Goal: Information Seeking & Learning: Learn about a topic

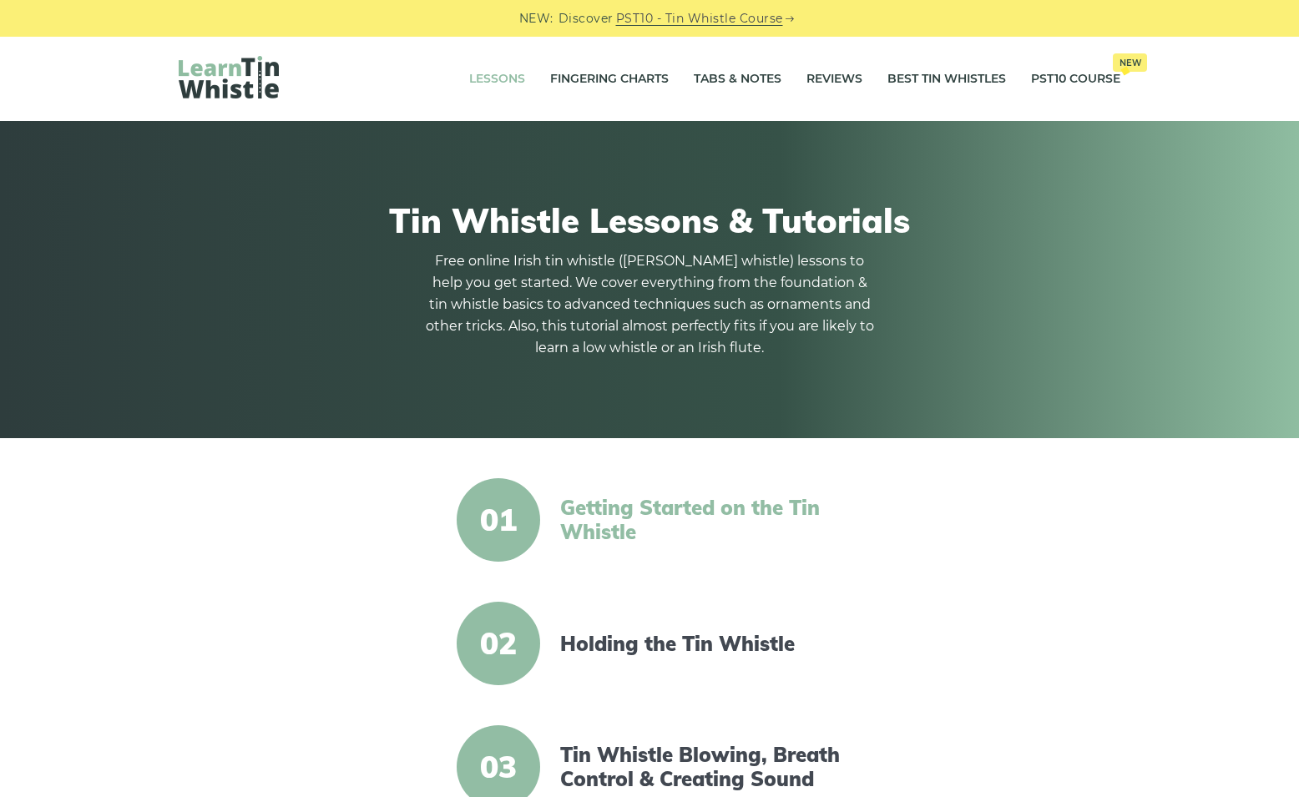
click at [611, 509] on link "Getting Started on the Tin Whistle" at bounding box center [703, 520] width 287 height 48
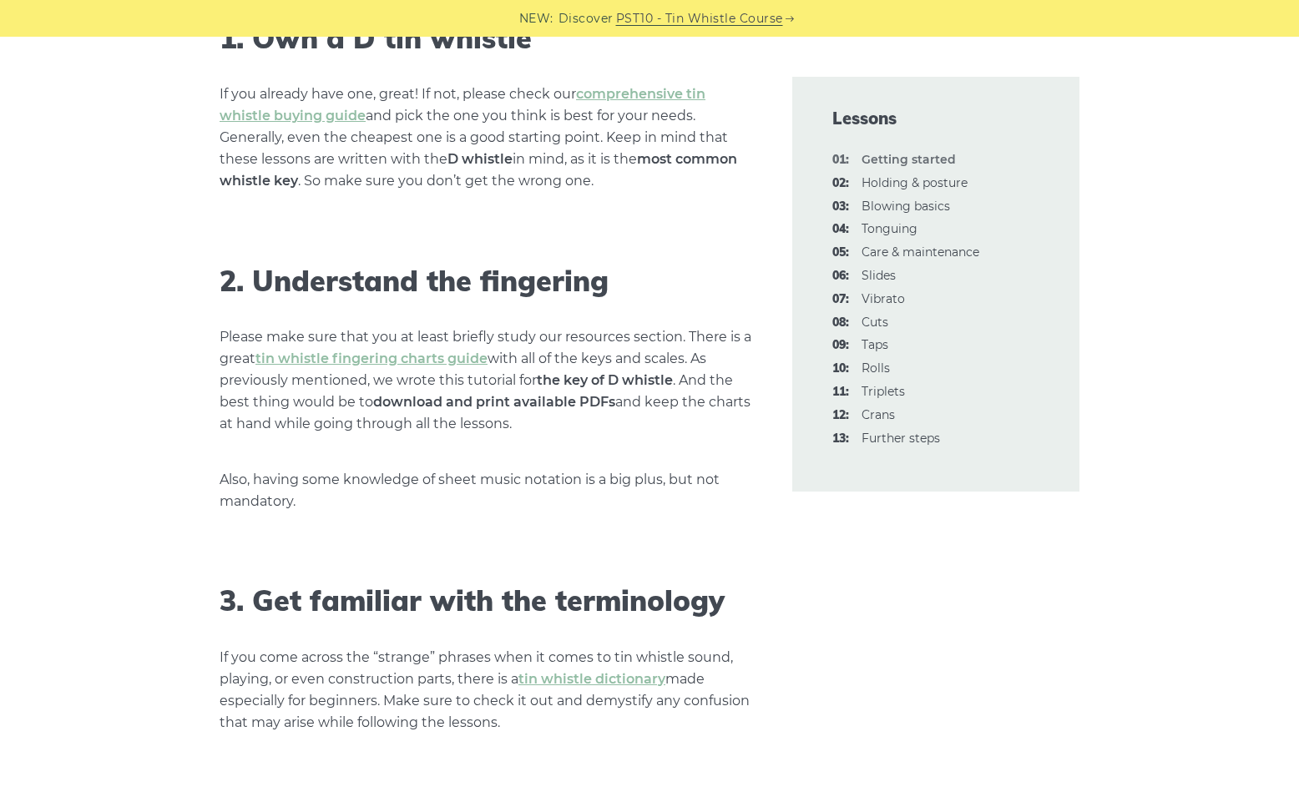
scroll to position [1230, 0]
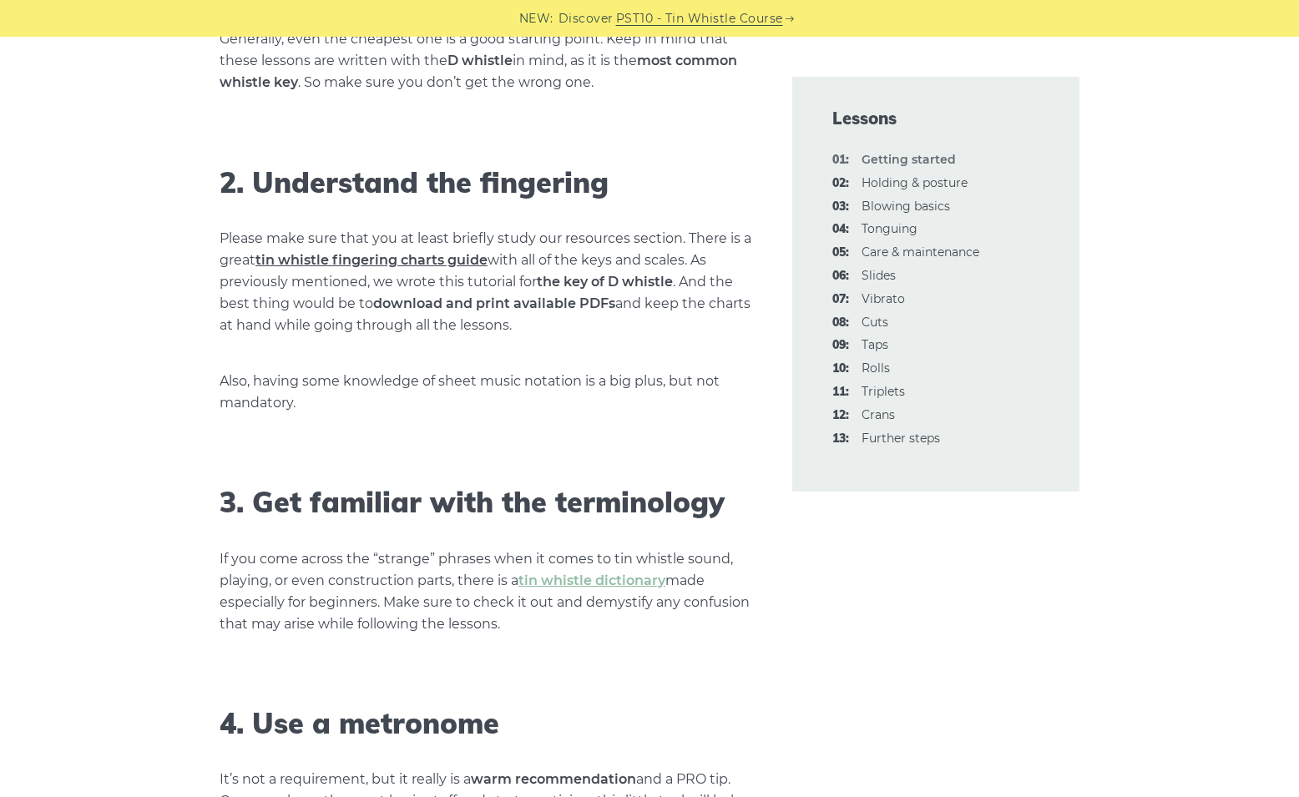
click at [396, 260] on link "tin whistle fingering charts guide" at bounding box center [371, 260] width 232 height 16
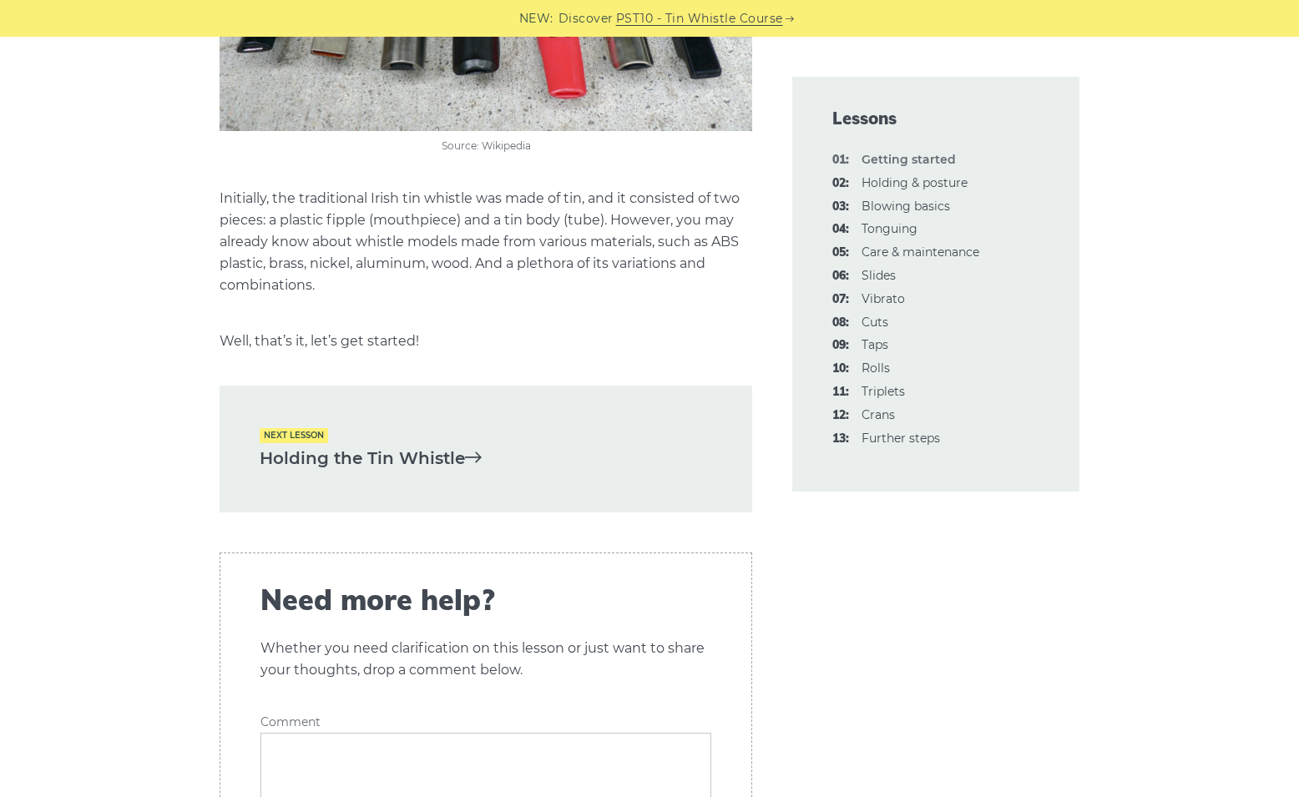
scroll to position [3520, 0]
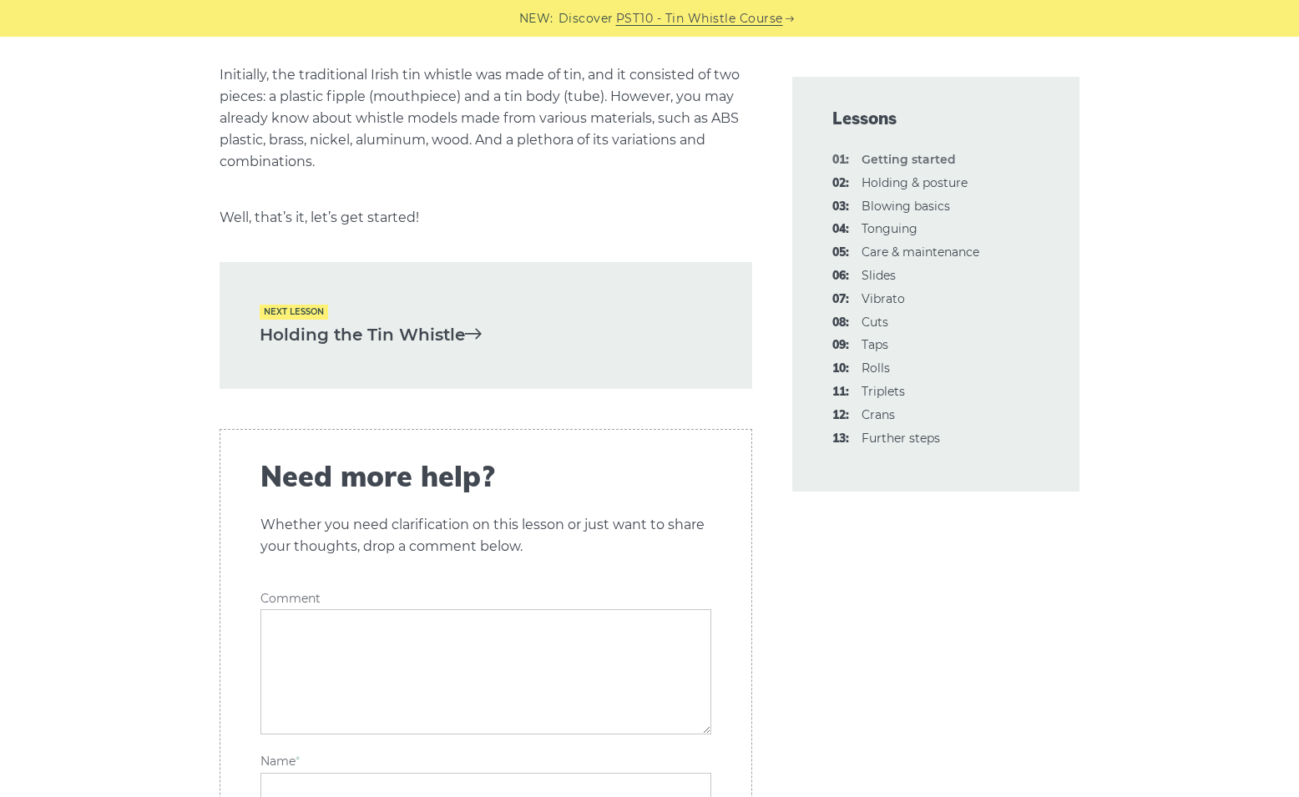
click at [401, 324] on link "Holding the Tin Whistle" at bounding box center [486, 335] width 452 height 28
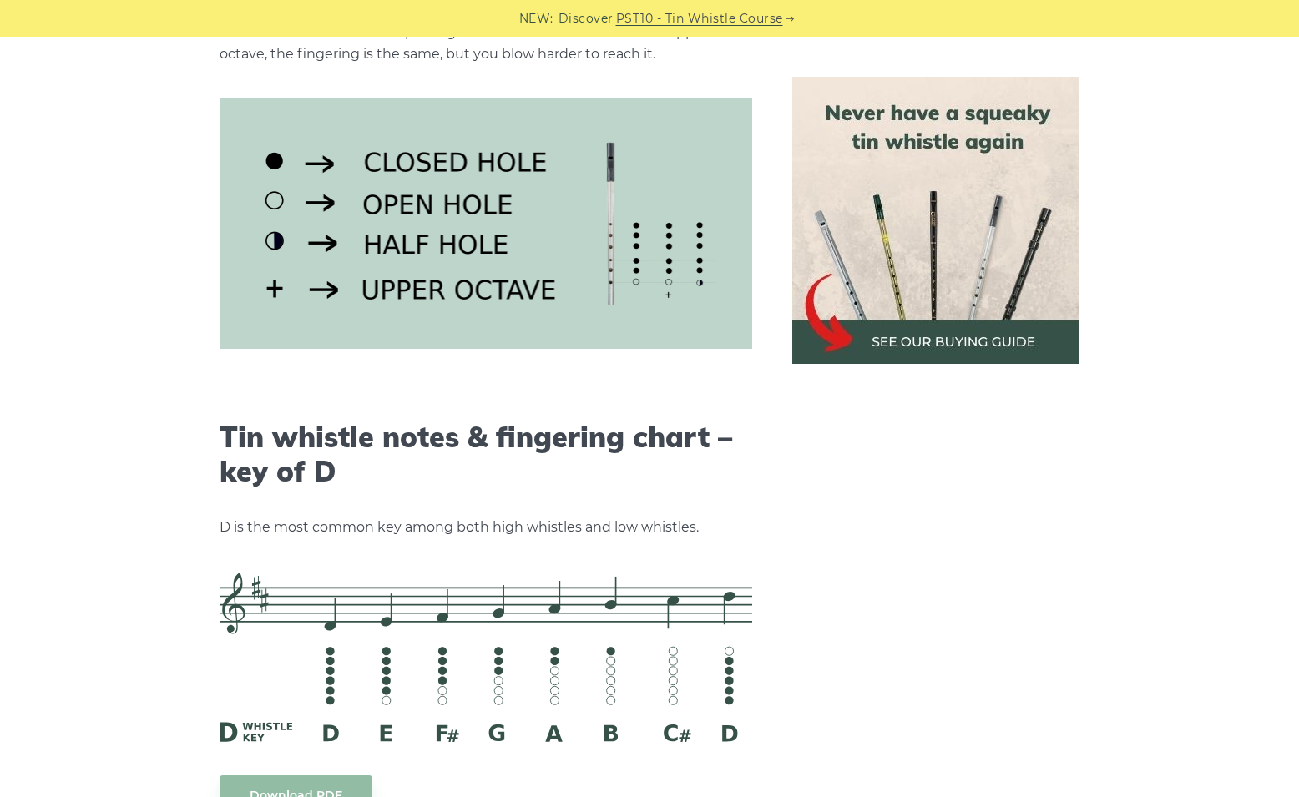
scroll to position [2487, 0]
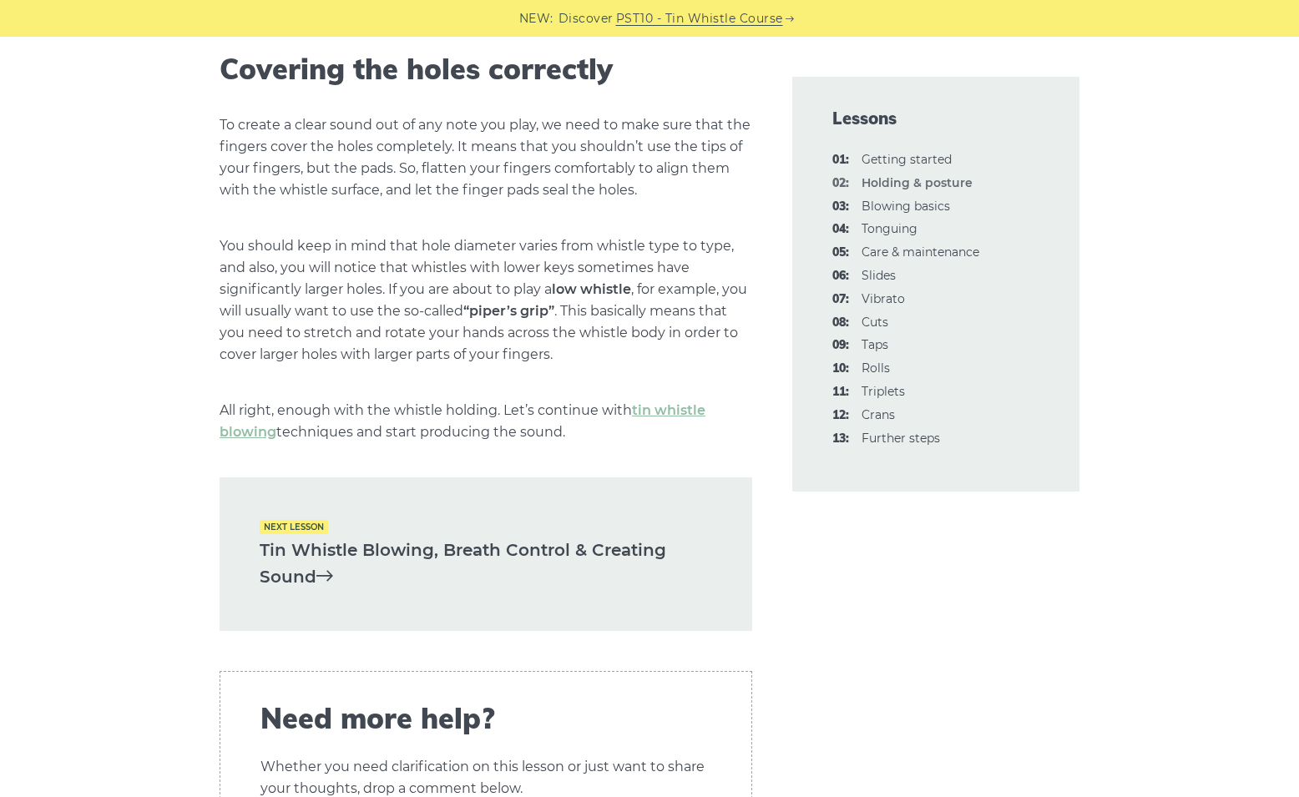
scroll to position [2338, 0]
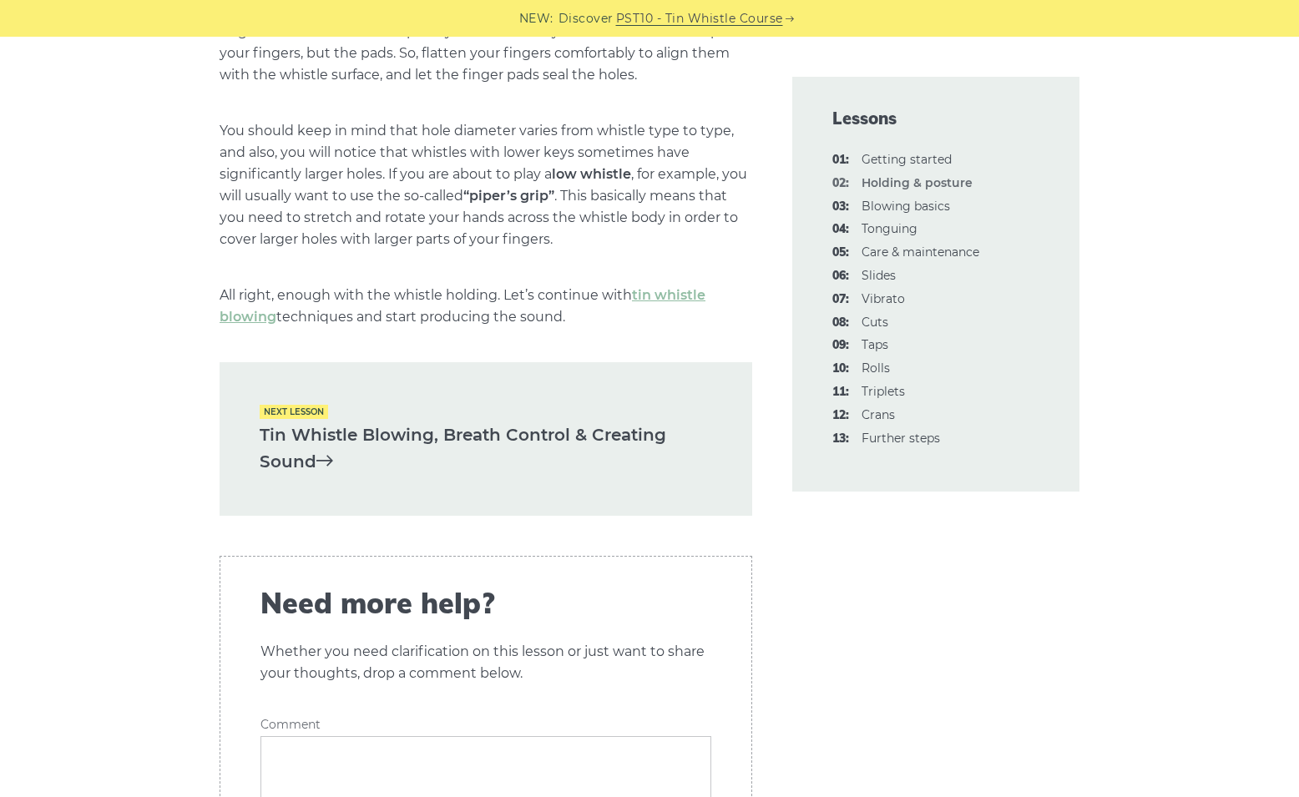
click at [325, 435] on link "Tin Whistle Blowing, Breath Control & Creating Sound" at bounding box center [486, 449] width 452 height 54
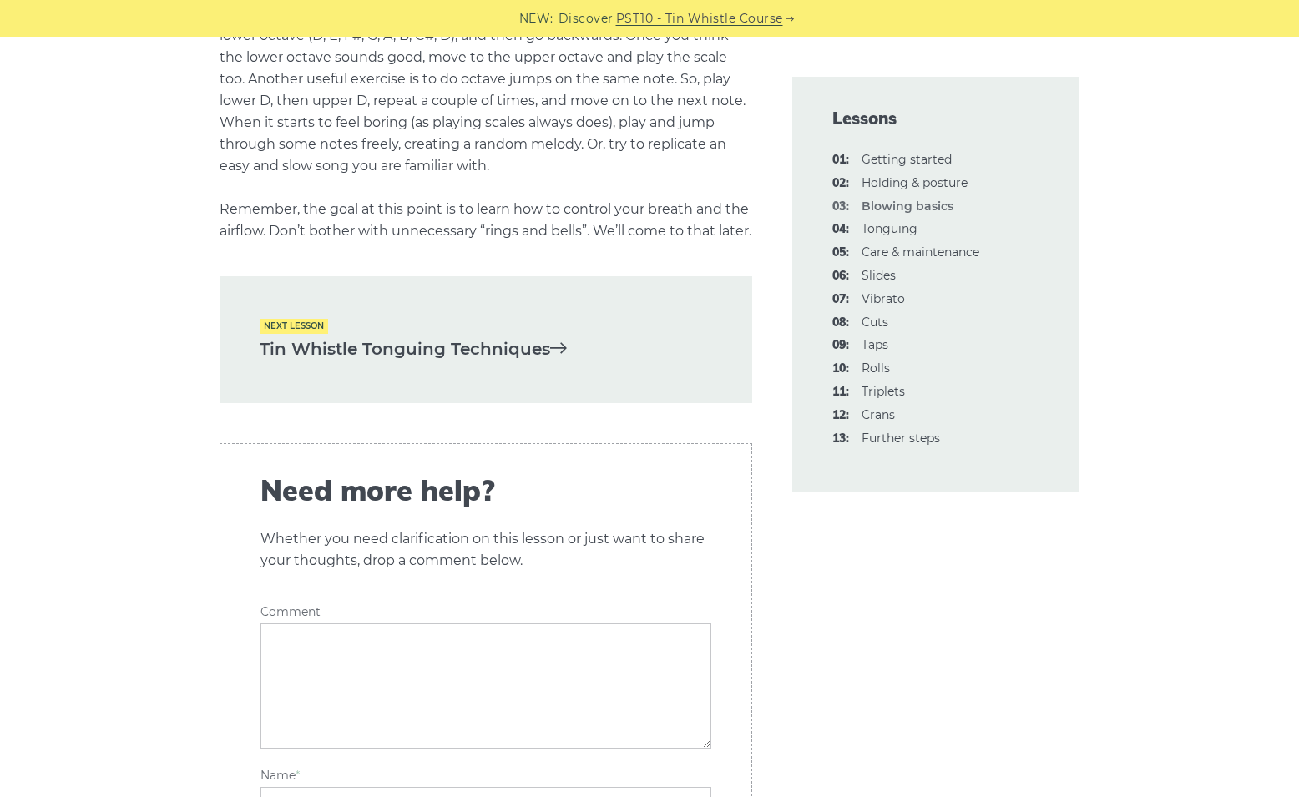
scroll to position [3382, 0]
click at [376, 361] on link "Tin Whistle Tonguing Techniques" at bounding box center [486, 350] width 452 height 28
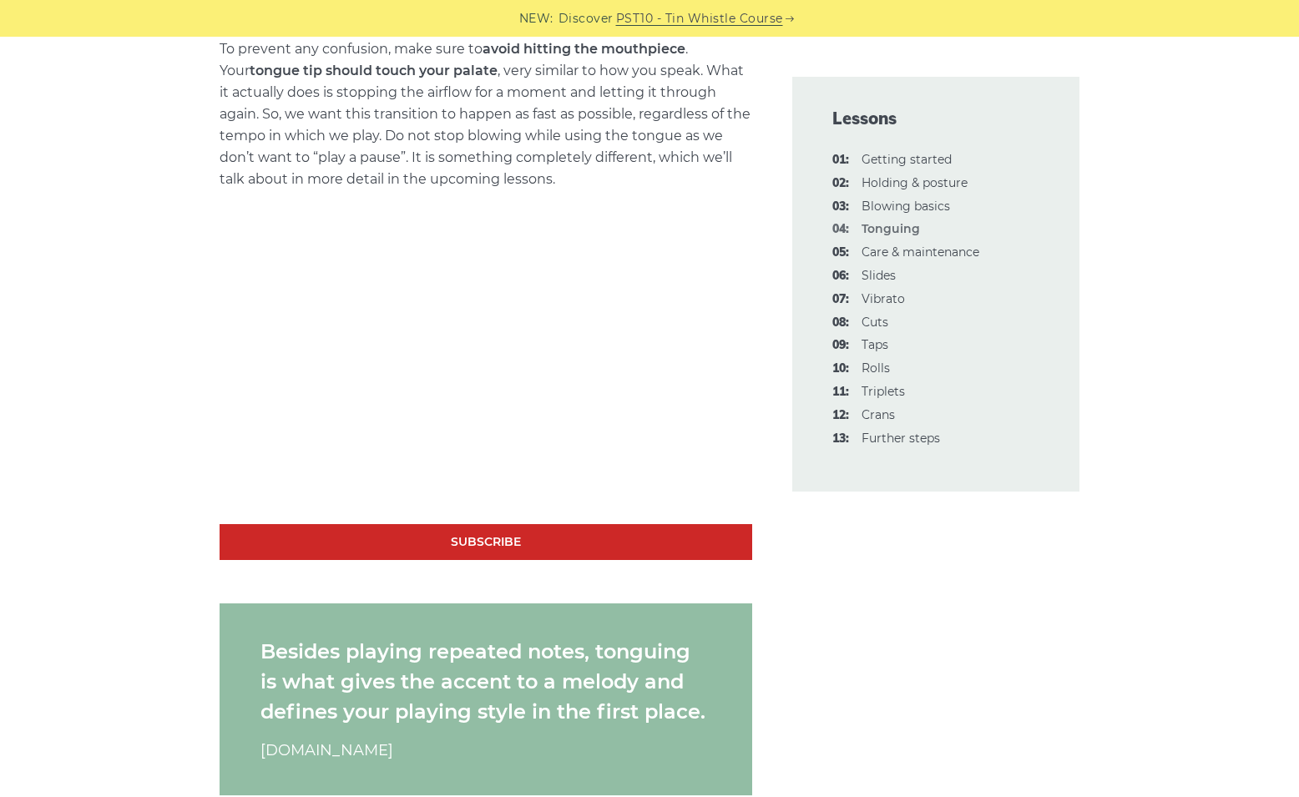
scroll to position [1176, 0]
